Goal: Transaction & Acquisition: Purchase product/service

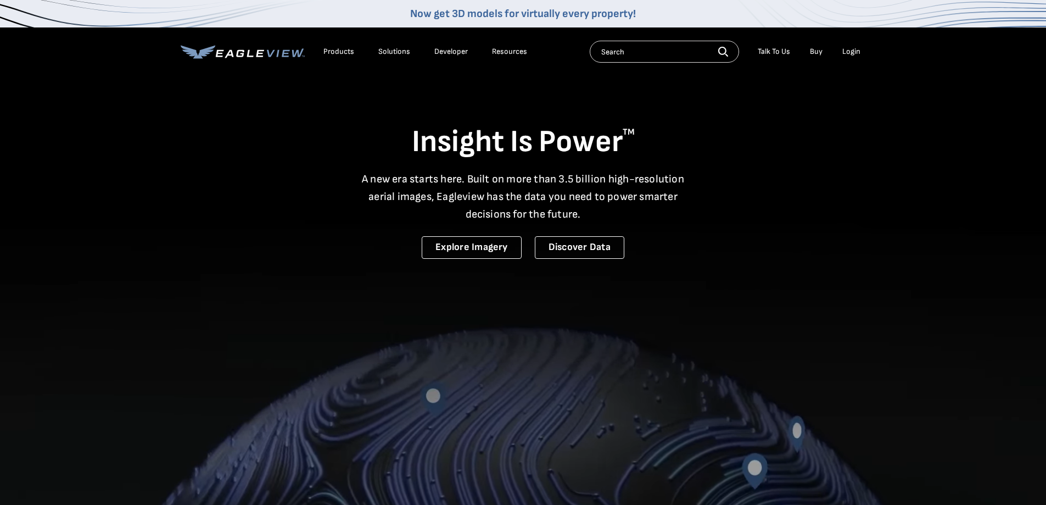
click at [854, 51] on div "Login" at bounding box center [851, 52] width 18 height 10
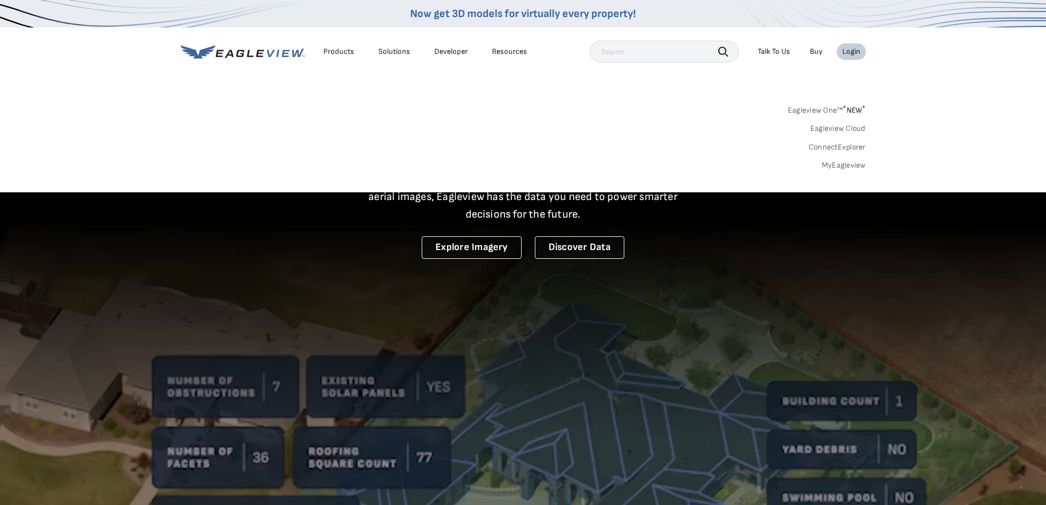
click at [844, 166] on link "MyEagleview" at bounding box center [844, 165] width 44 height 10
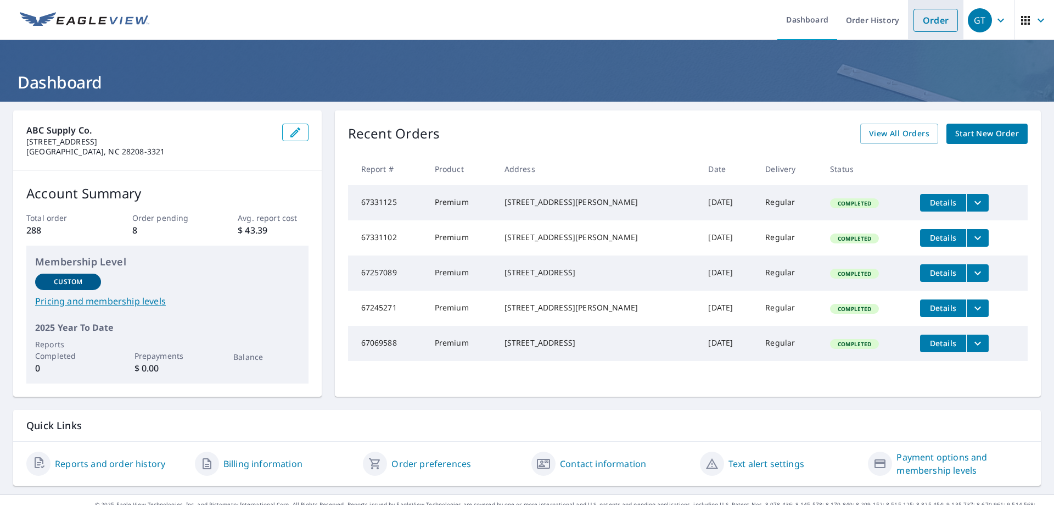
click at [932, 20] on link "Order" at bounding box center [936, 20] width 44 height 23
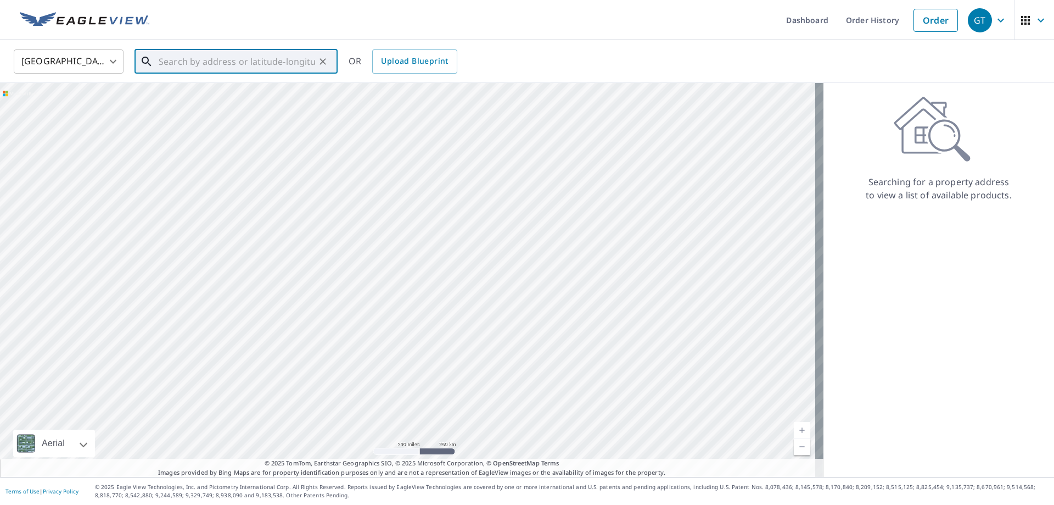
click at [210, 58] on input "text" at bounding box center [237, 61] width 156 height 31
click at [192, 96] on span "4608 Mabry Pkwy" at bounding box center [242, 93] width 172 height 13
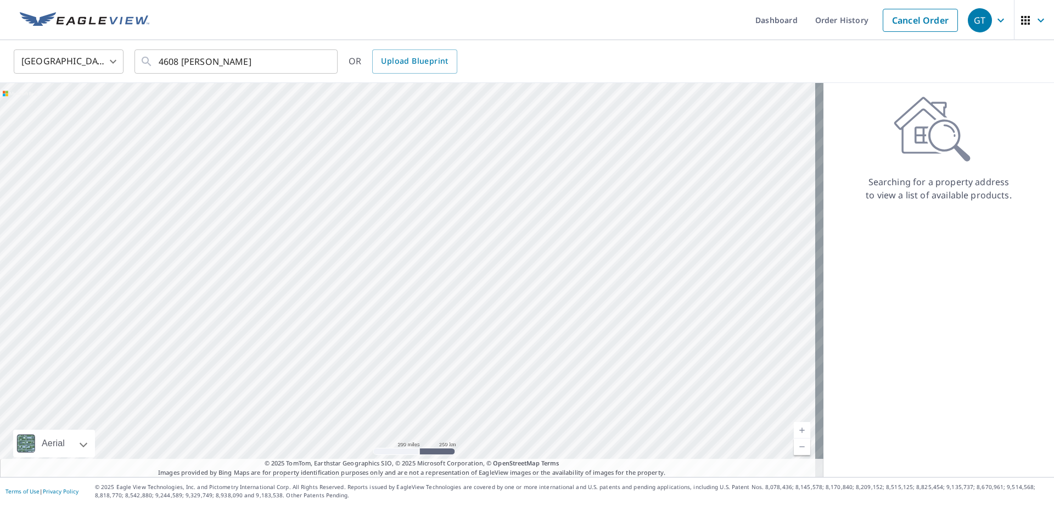
type input "4608 Mabry Pkwy Rock Hill, SC 29732"
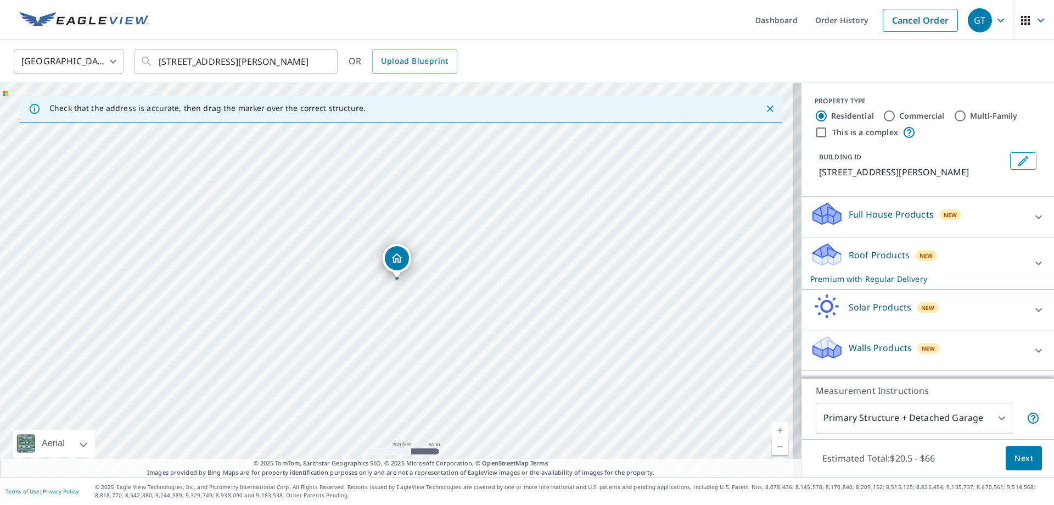
click at [1016, 452] on span "Next" at bounding box center [1024, 458] width 19 height 14
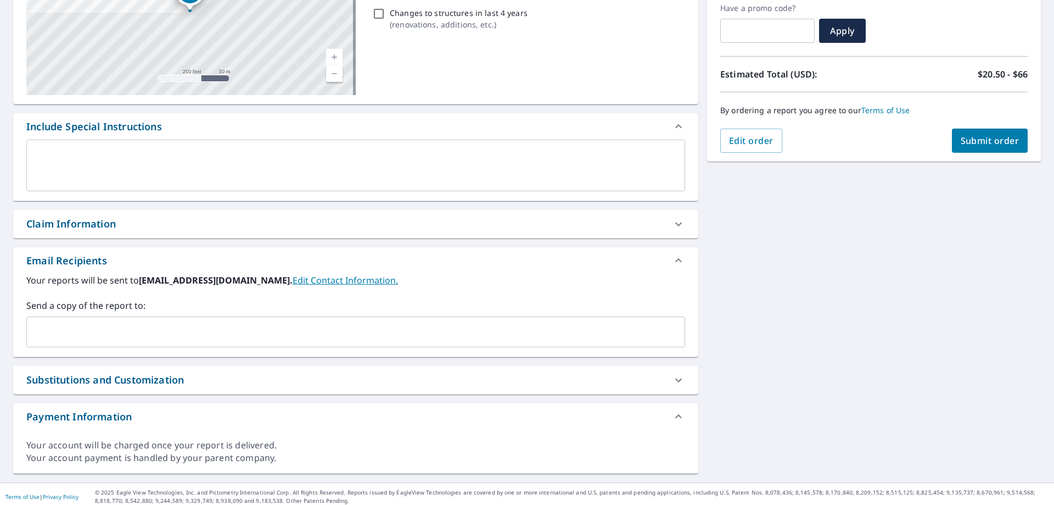
scroll to position [194, 0]
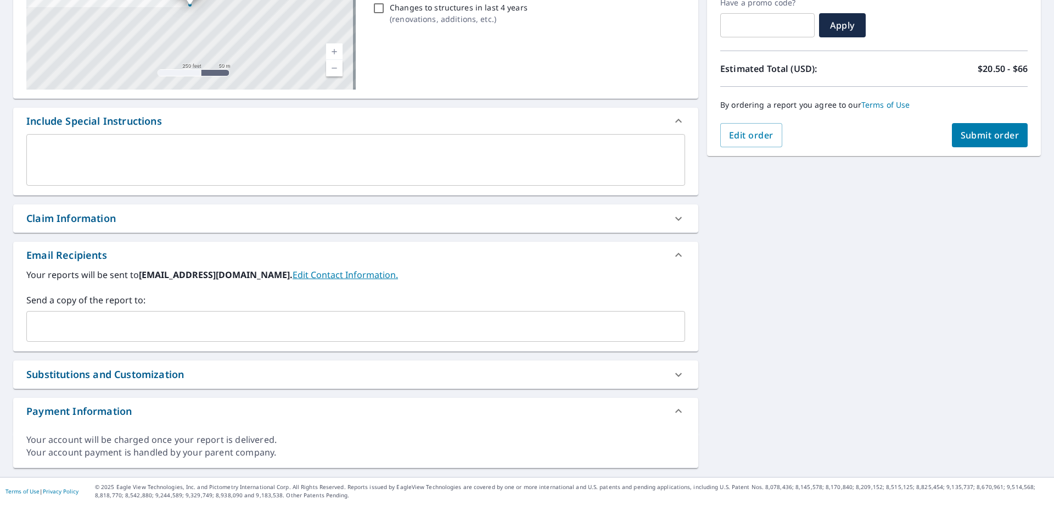
click at [99, 337] on div "​" at bounding box center [355, 326] width 659 height 31
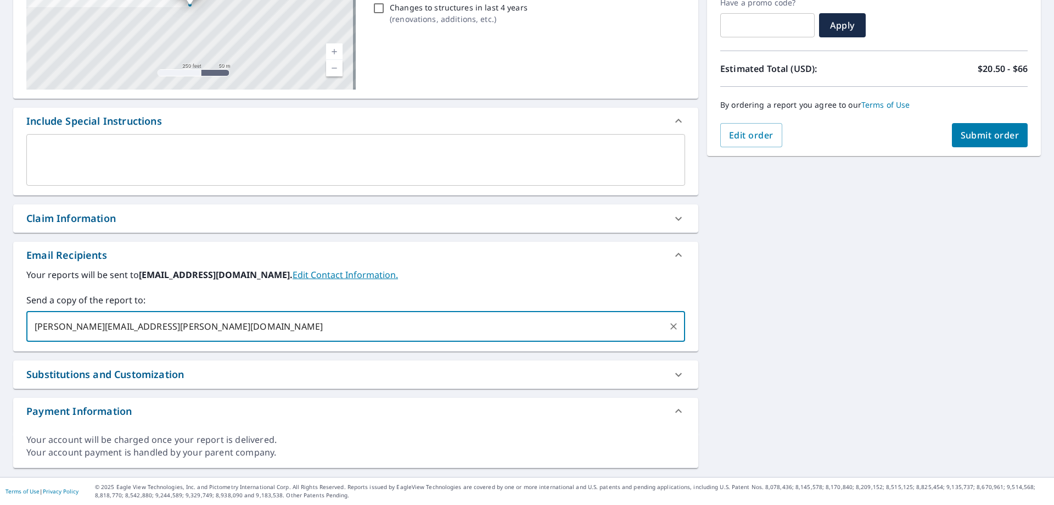
type input "ginger.stiles@abcsupply.com"
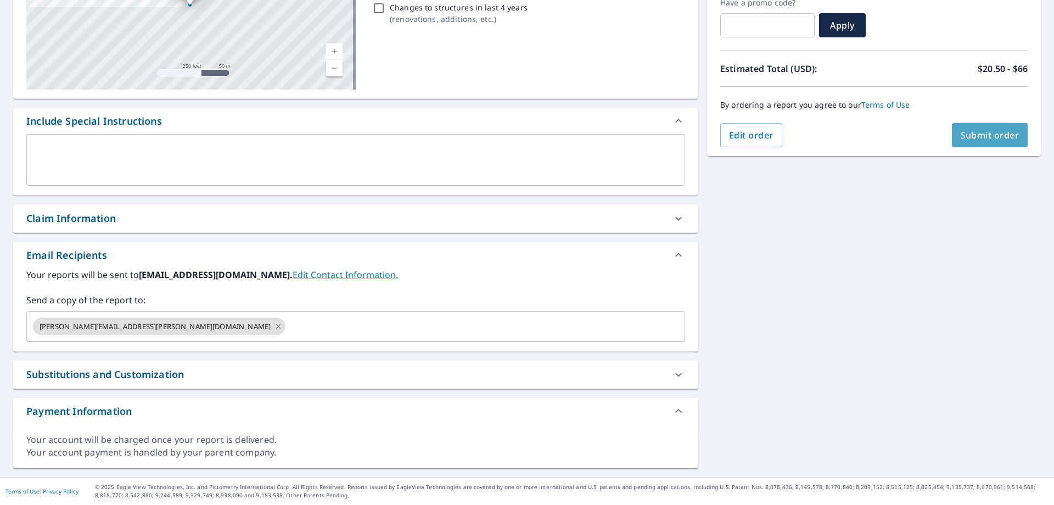
click at [983, 137] on span "Submit order" at bounding box center [990, 135] width 59 height 12
checkbox input "true"
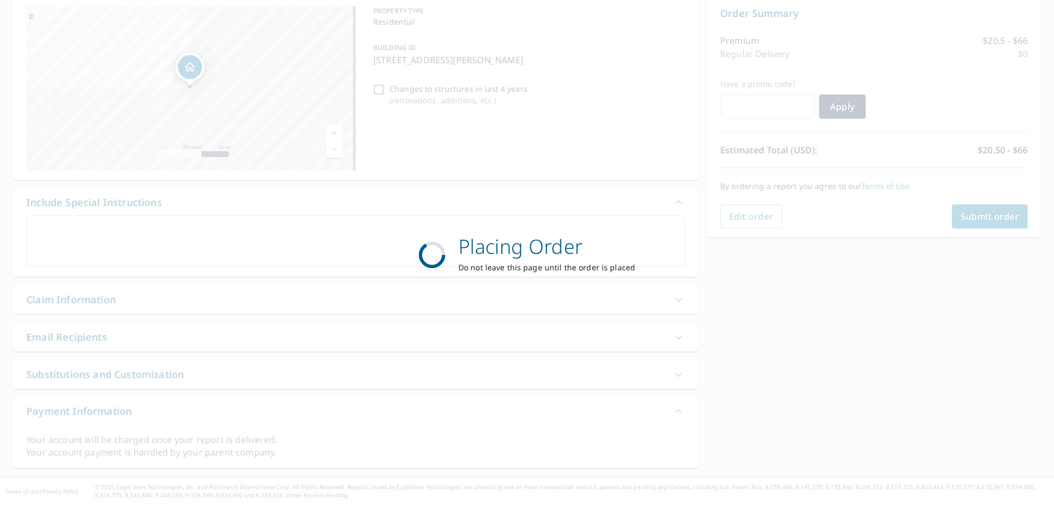
scroll to position [113, 0]
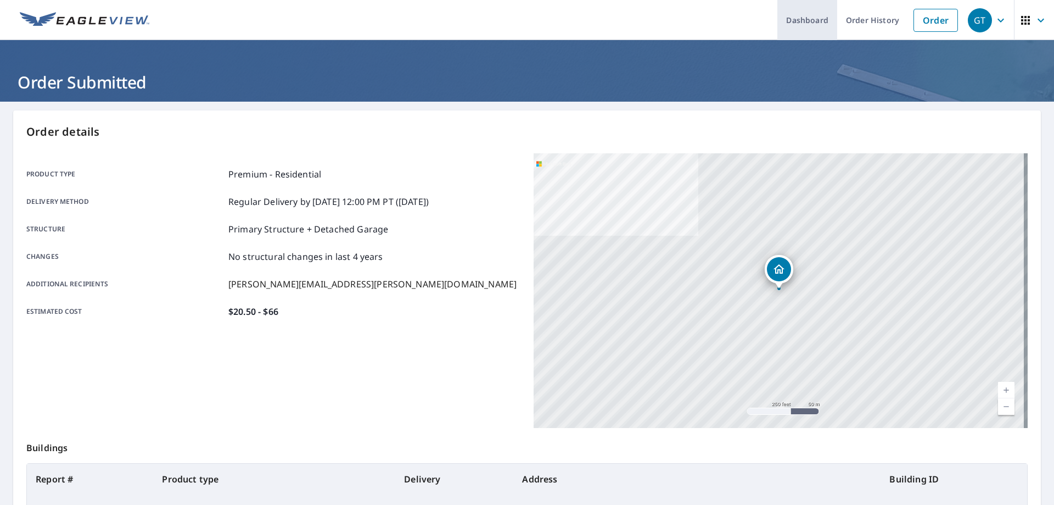
click at [799, 23] on link "Dashboard" at bounding box center [807, 20] width 60 height 40
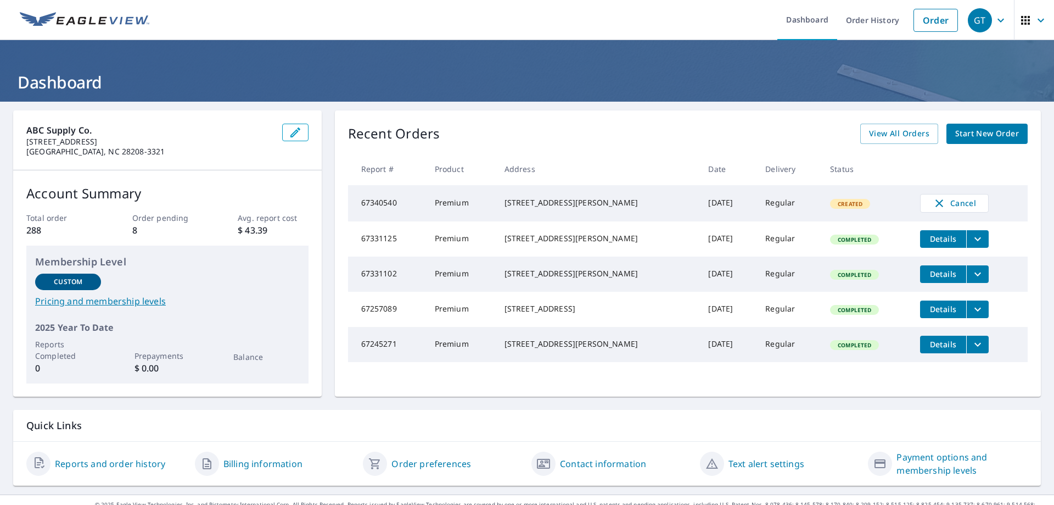
click at [994, 20] on icon "button" at bounding box center [1000, 20] width 13 height 13
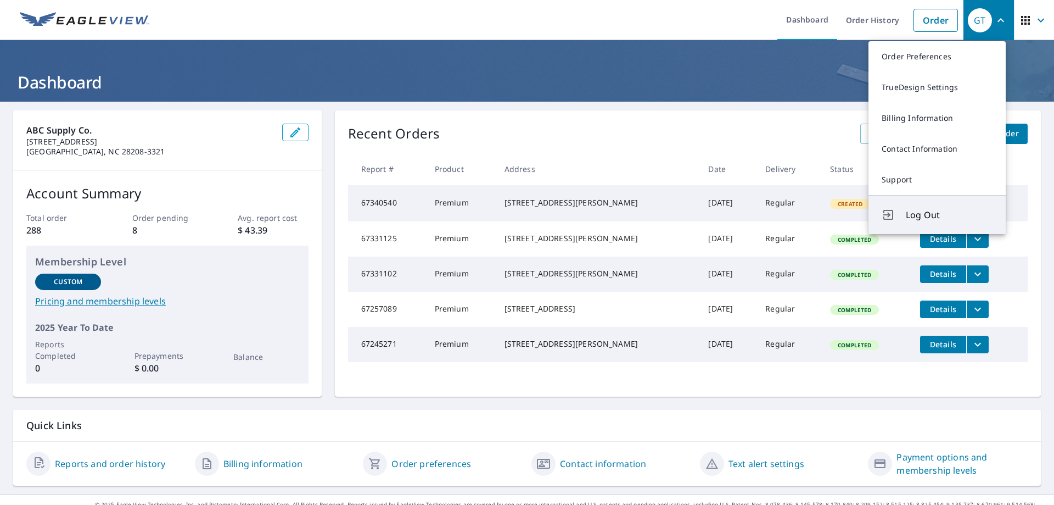
click at [921, 212] on span "Log Out" at bounding box center [949, 214] width 87 height 13
